Goal: Task Accomplishment & Management: Manage account settings

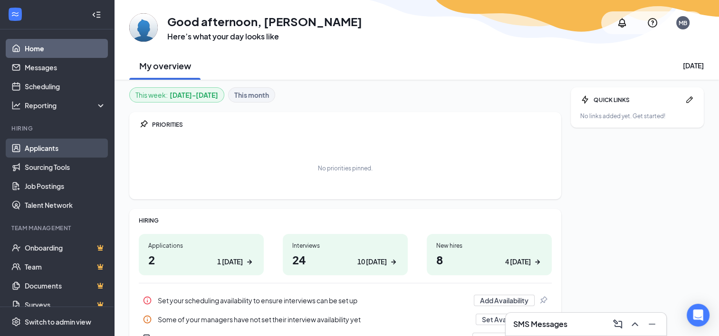
click at [57, 145] on link "Applicants" at bounding box center [65, 148] width 81 height 19
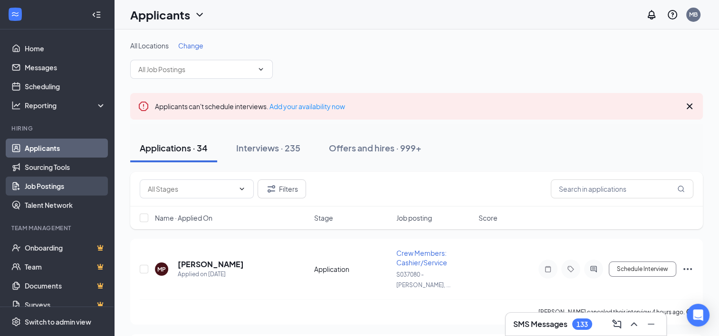
click at [34, 184] on link "Job Postings" at bounding box center [65, 186] width 81 height 19
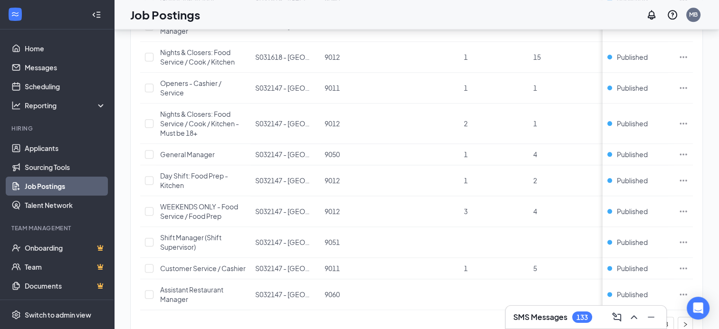
scroll to position [1298, 0]
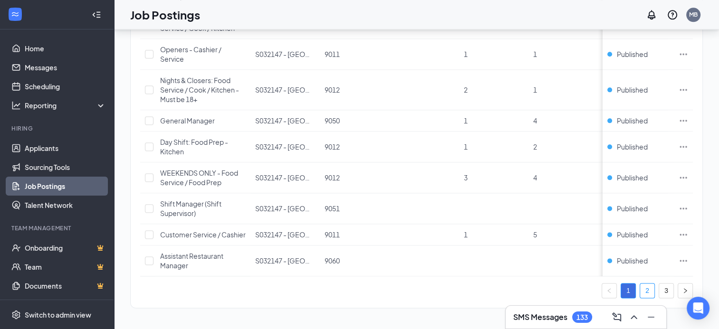
click at [649, 295] on link "2" at bounding box center [647, 291] width 14 height 14
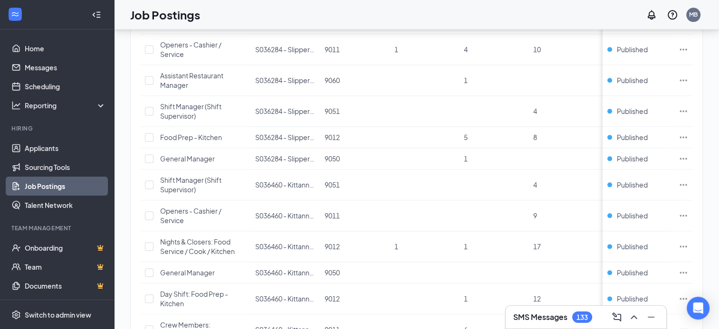
scroll to position [1327, 0]
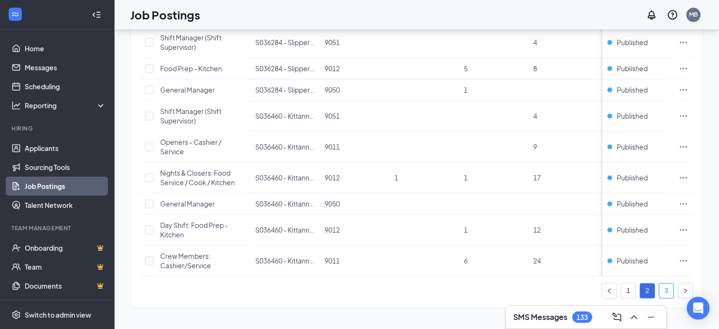
click at [669, 293] on link "3" at bounding box center [666, 291] width 14 height 14
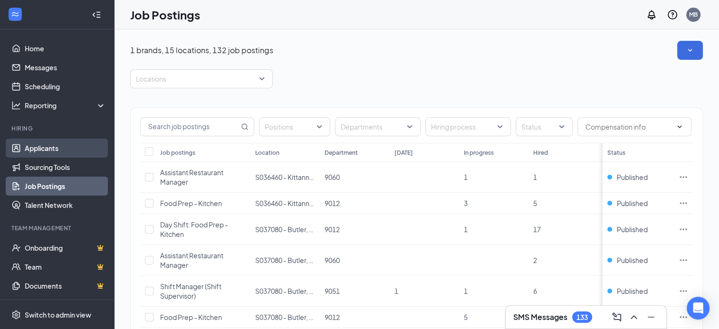
click at [43, 149] on link "Applicants" at bounding box center [65, 148] width 81 height 19
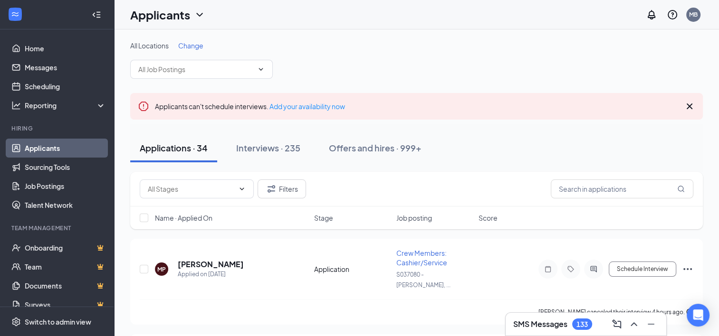
click at [198, 41] on div "Change" at bounding box center [190, 46] width 25 height 10
click at [197, 42] on span "Change" at bounding box center [190, 45] width 25 height 9
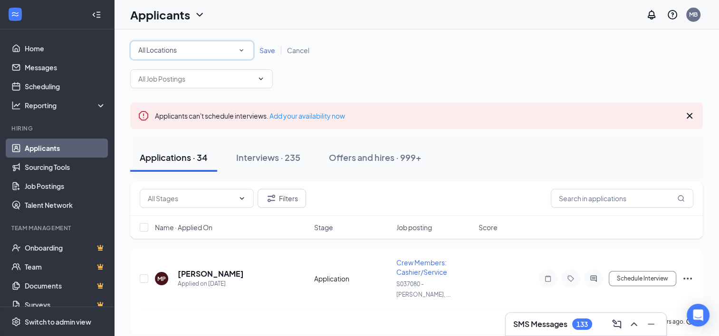
click at [197, 52] on div "All Locations" at bounding box center [191, 50] width 107 height 11
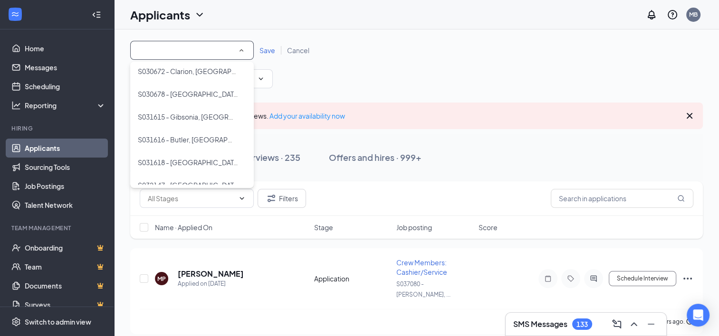
scroll to position [30, 0]
click at [210, 135] on div "S031616 - Butler, [GEOGRAPHIC_DATA]" at bounding box center [192, 137] width 108 height 11
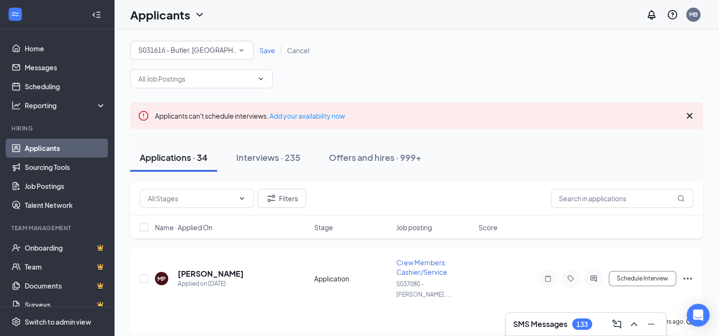
click at [270, 50] on span "Save" at bounding box center [267, 50] width 16 height 9
